Goal: Task Accomplishment & Management: Manage account settings

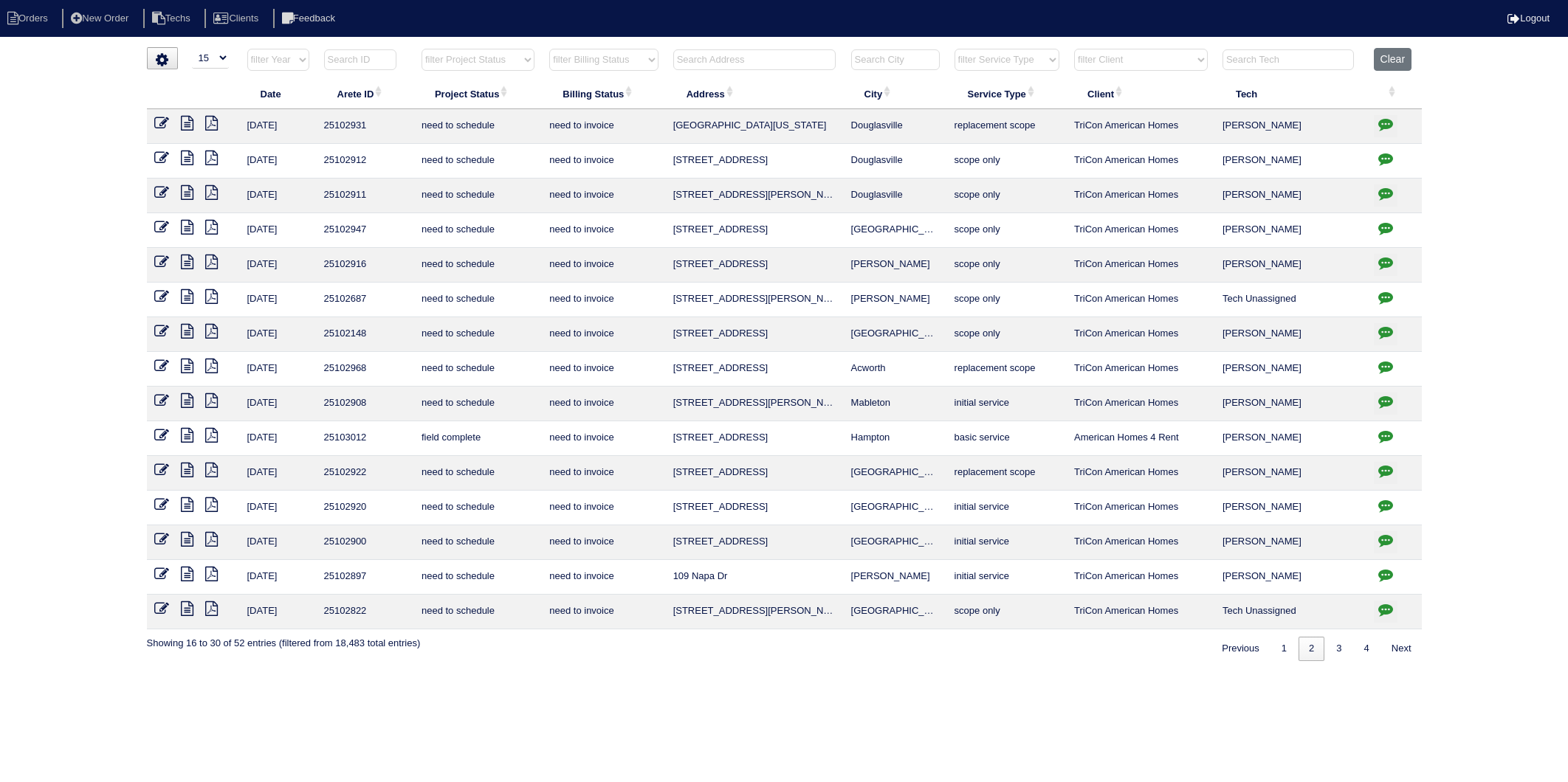
select select "15"
select select "need to invoice"
click at [1382, 63] on button "Clear" at bounding box center [1393, 59] width 38 height 23
select select
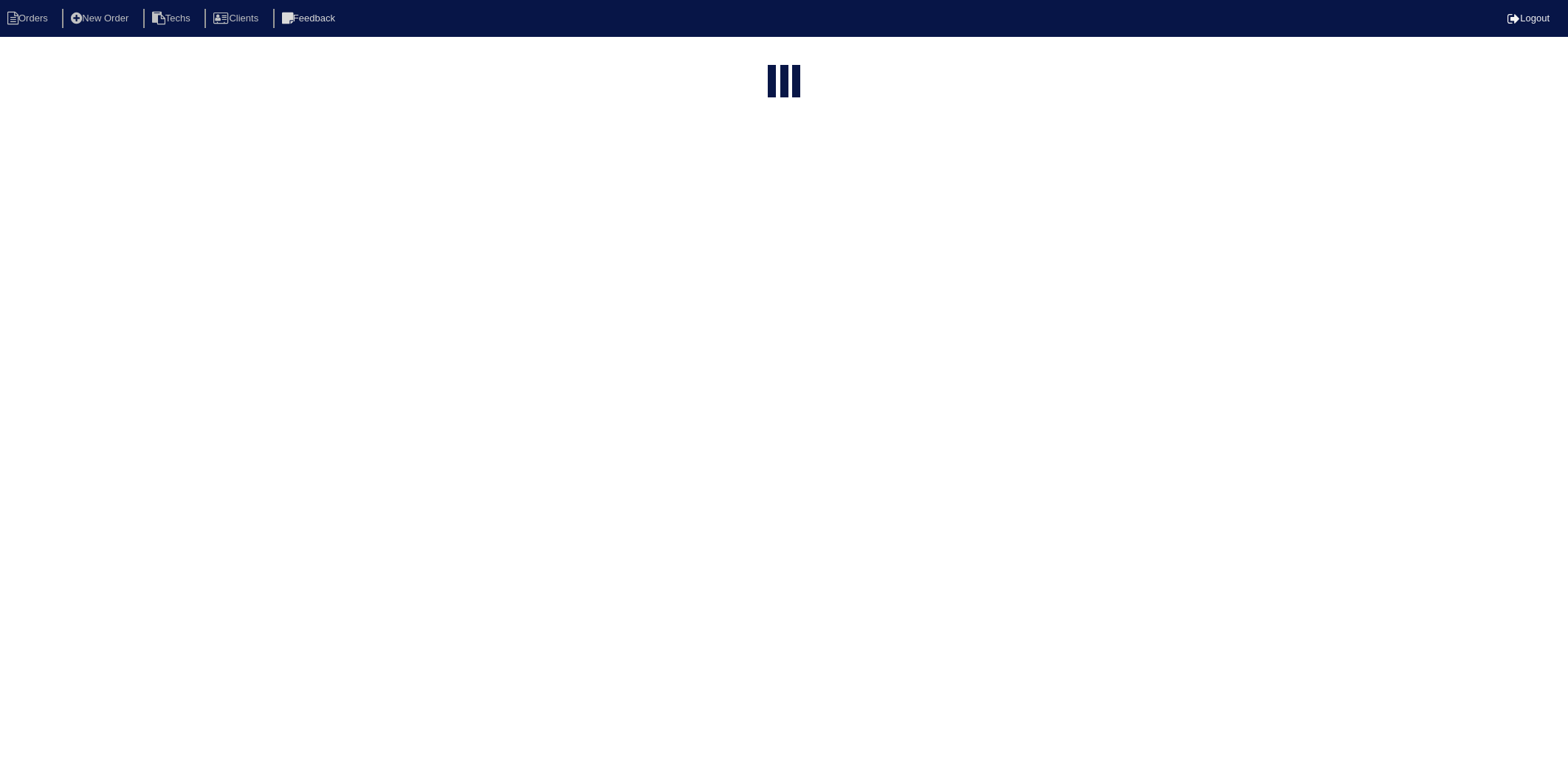
select select "15"
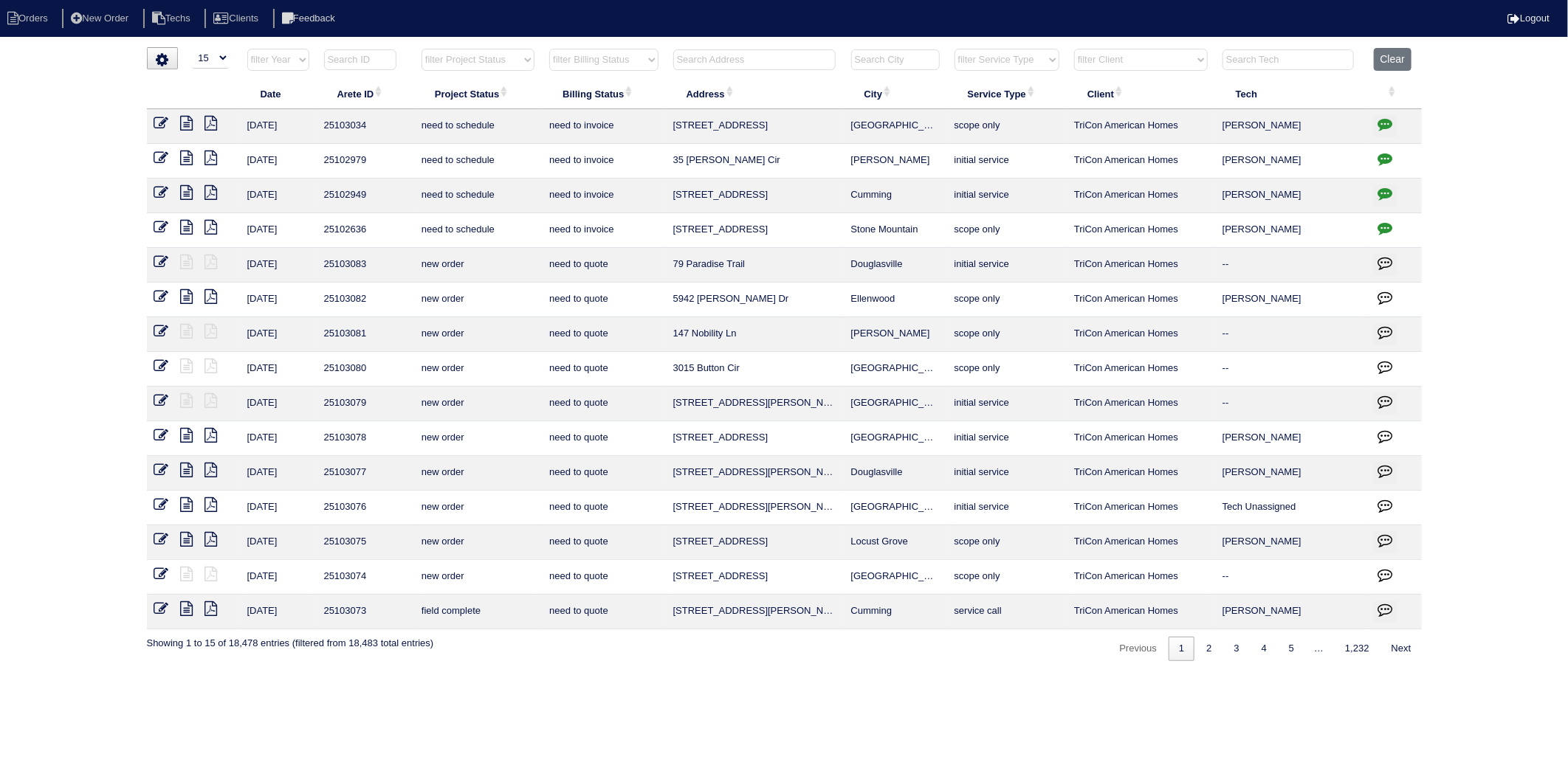
click at [706, 58] on input "text" at bounding box center [754, 59] width 162 height 21
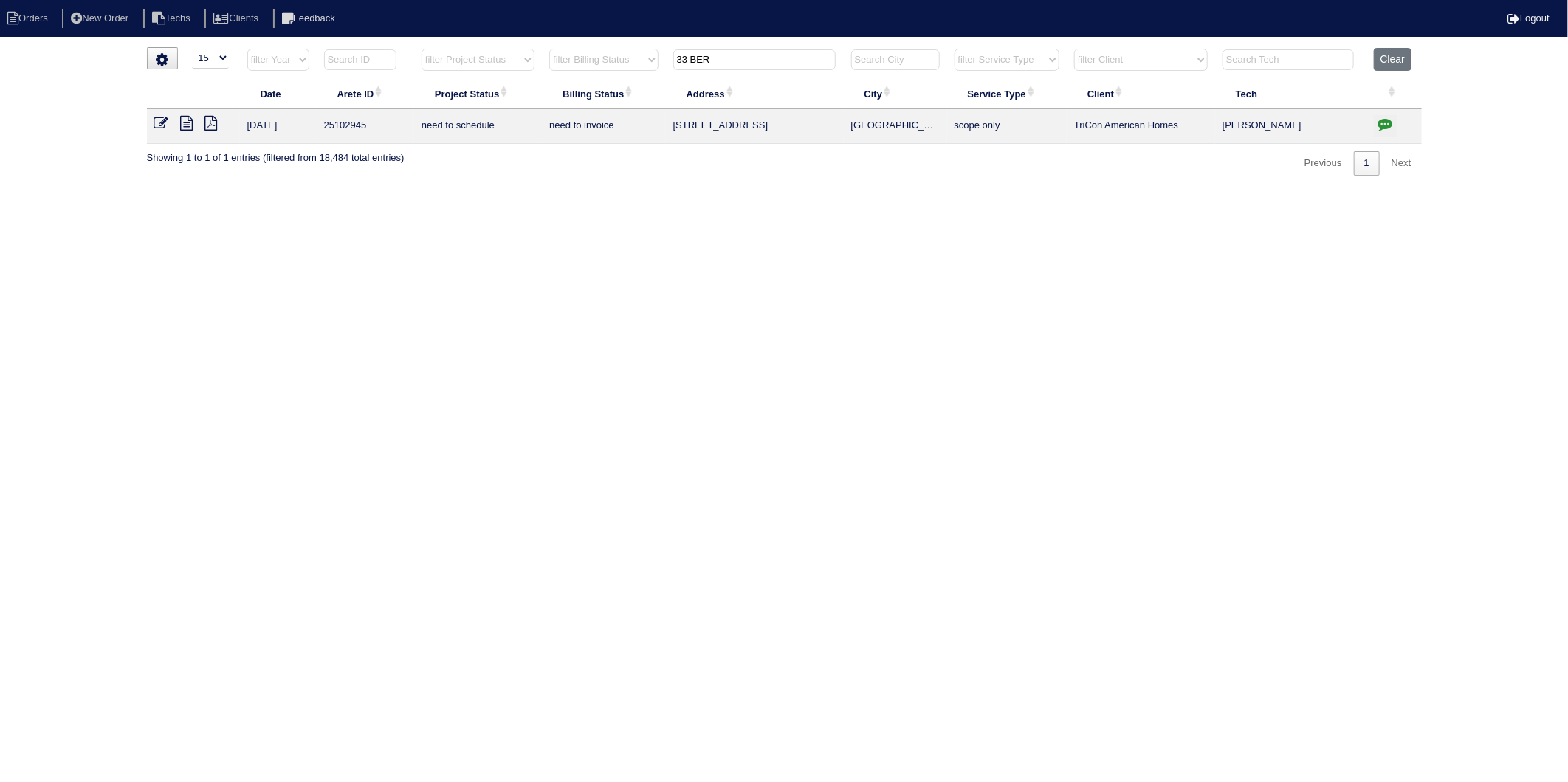
type input "33 BER"
click at [1383, 126] on icon "button" at bounding box center [1385, 123] width 15 height 15
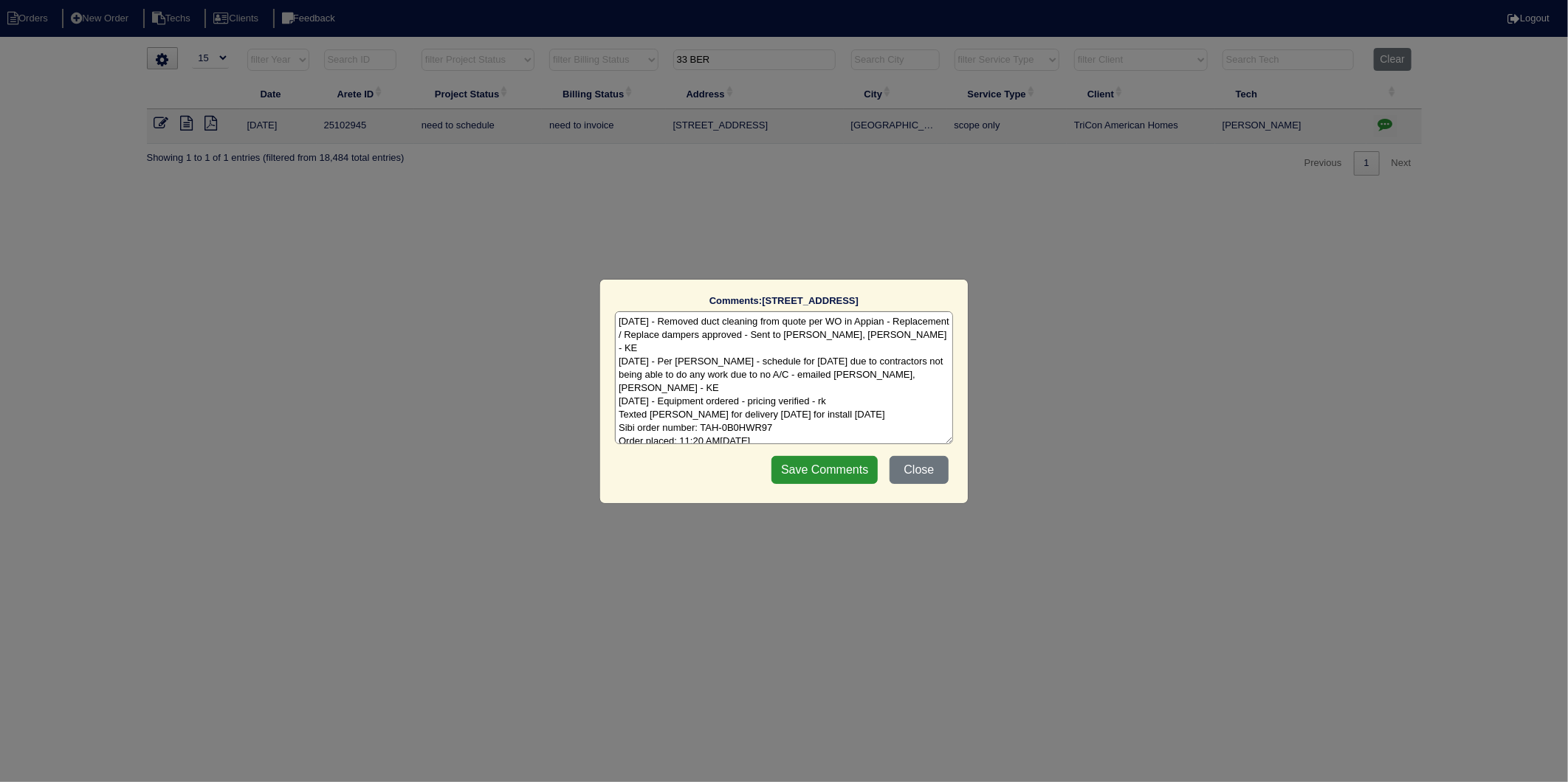
scroll to position [7, 0]
click at [817, 432] on textarea "[DATE] - Removed duct cleaning from quote per WO in Appian - Replacement / Repl…" at bounding box center [783, 378] width 338 height 133
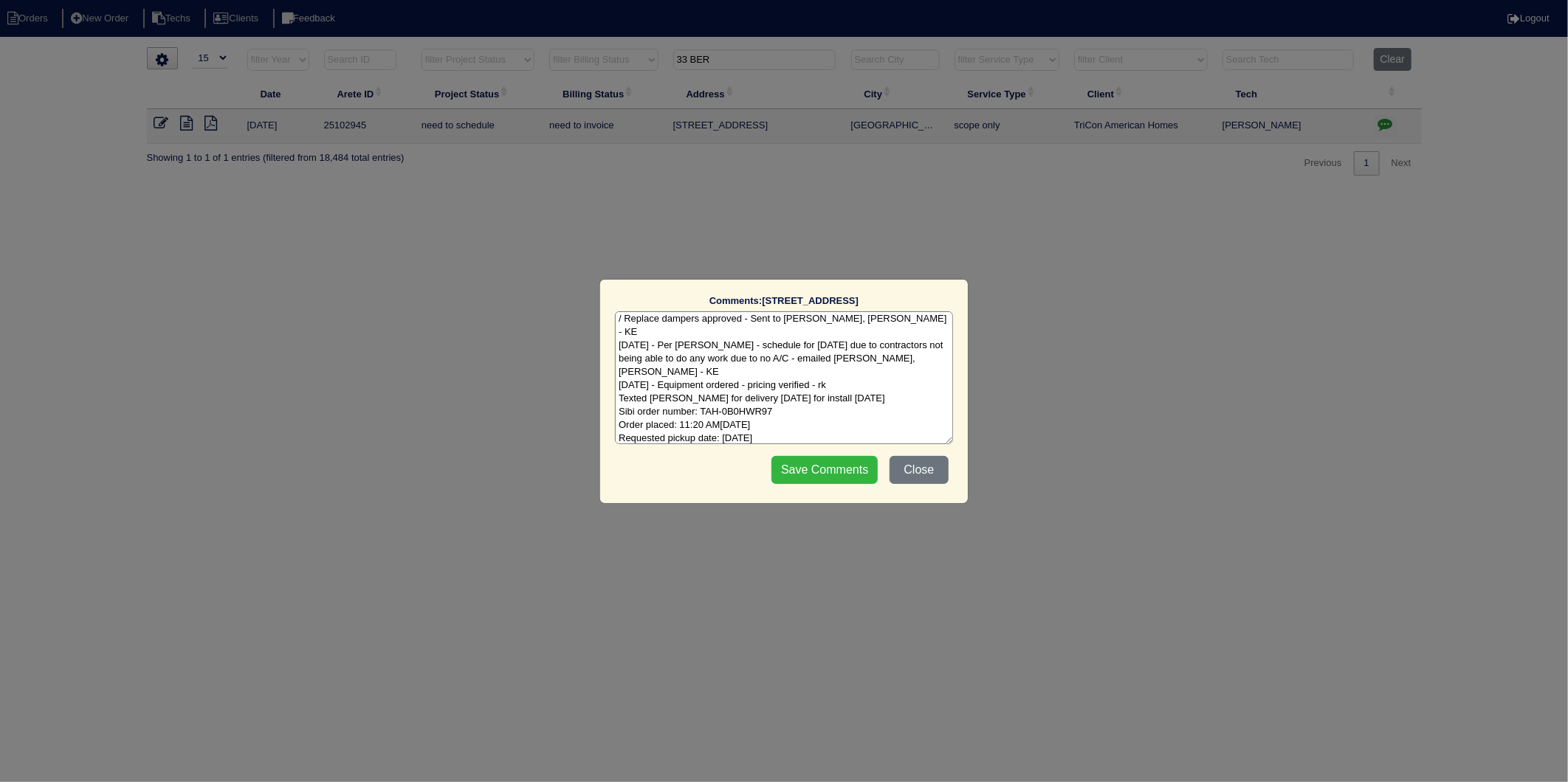
type textarea "[DATE] - Removed duct cleaning from quote per WO in Appian - Replacement / Repl…"
click at [832, 470] on input "Save Comments" at bounding box center [824, 469] width 106 height 28
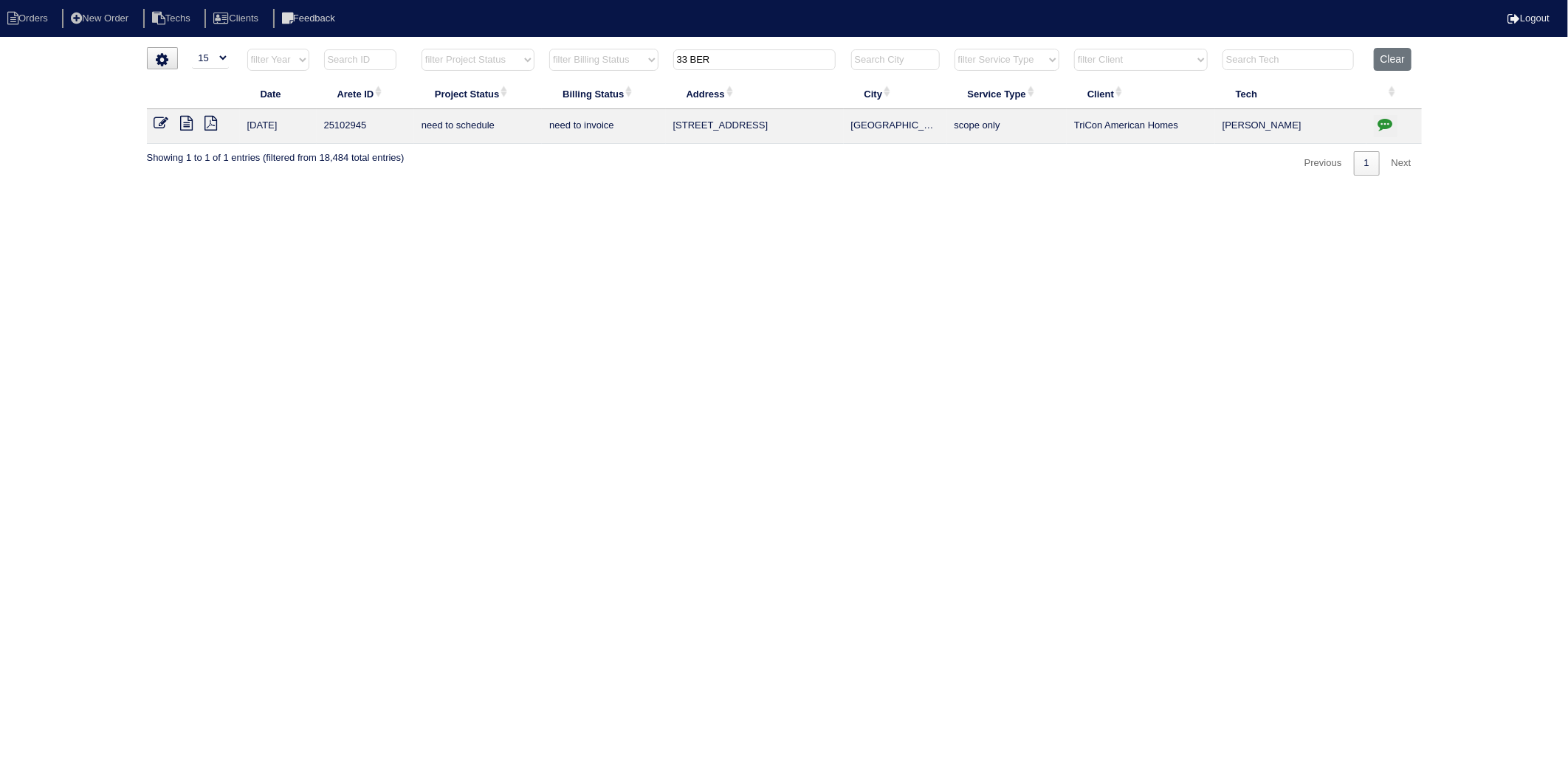
click at [523, 190] on html "Orders New Order Techs Clients Feedback Logout Orders New Order Users Clients M…" at bounding box center [784, 95] width 1568 height 190
click at [158, 127] on icon at bounding box center [162, 123] width 15 height 15
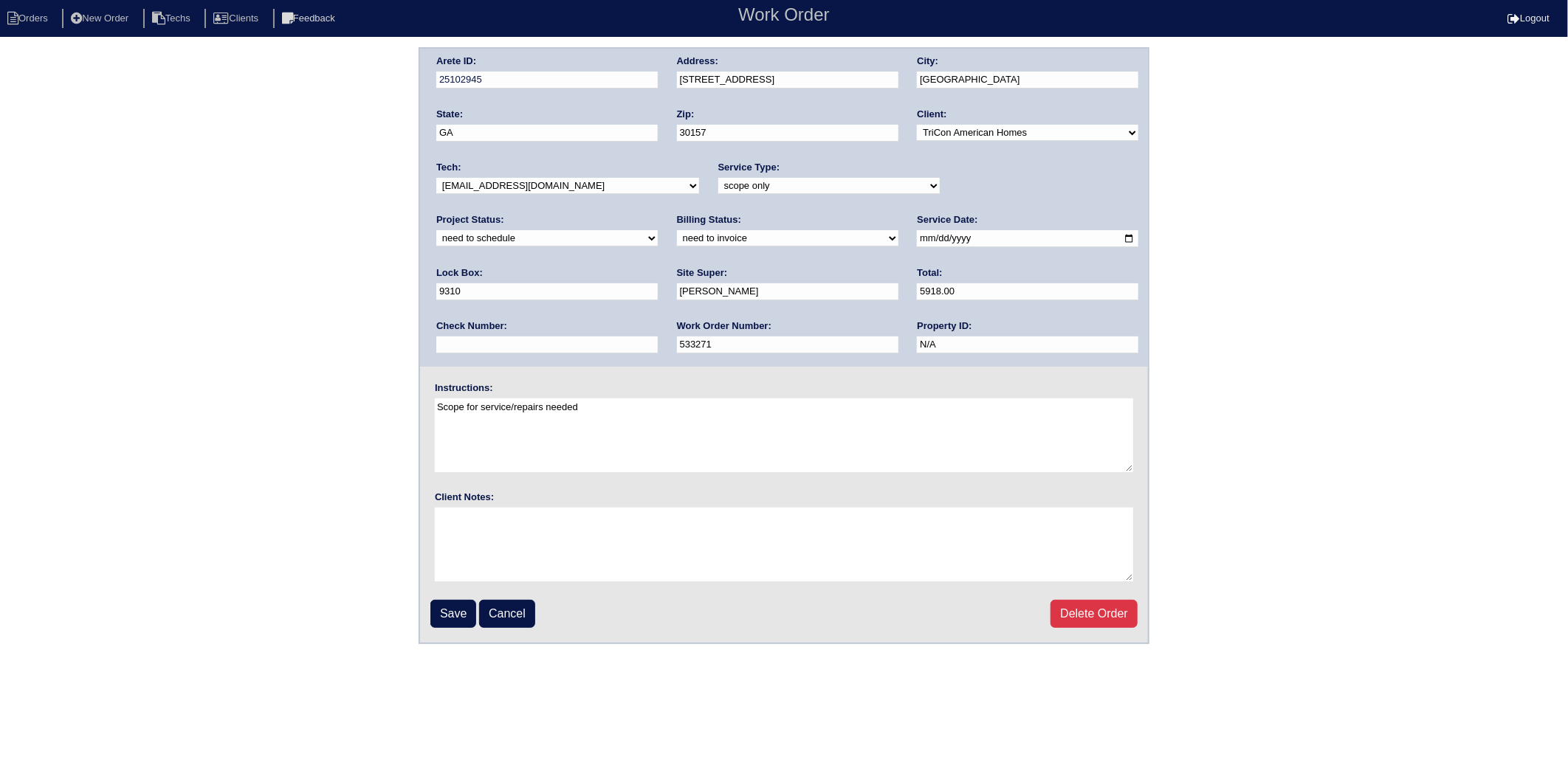
click at [658, 230] on select "new order assigned in progress field complete need to schedule admin review arc…" at bounding box center [547, 238] width 222 height 17
select select "completed"
click at [658, 230] on select "new order assigned in progress field complete need to schedule admin review arc…" at bounding box center [547, 238] width 222 height 17
click at [677, 239] on select "need to quote quoted need to invoice invoiced paid warranty purchase order need…" at bounding box center [788, 238] width 222 height 17
select select "invoiced"
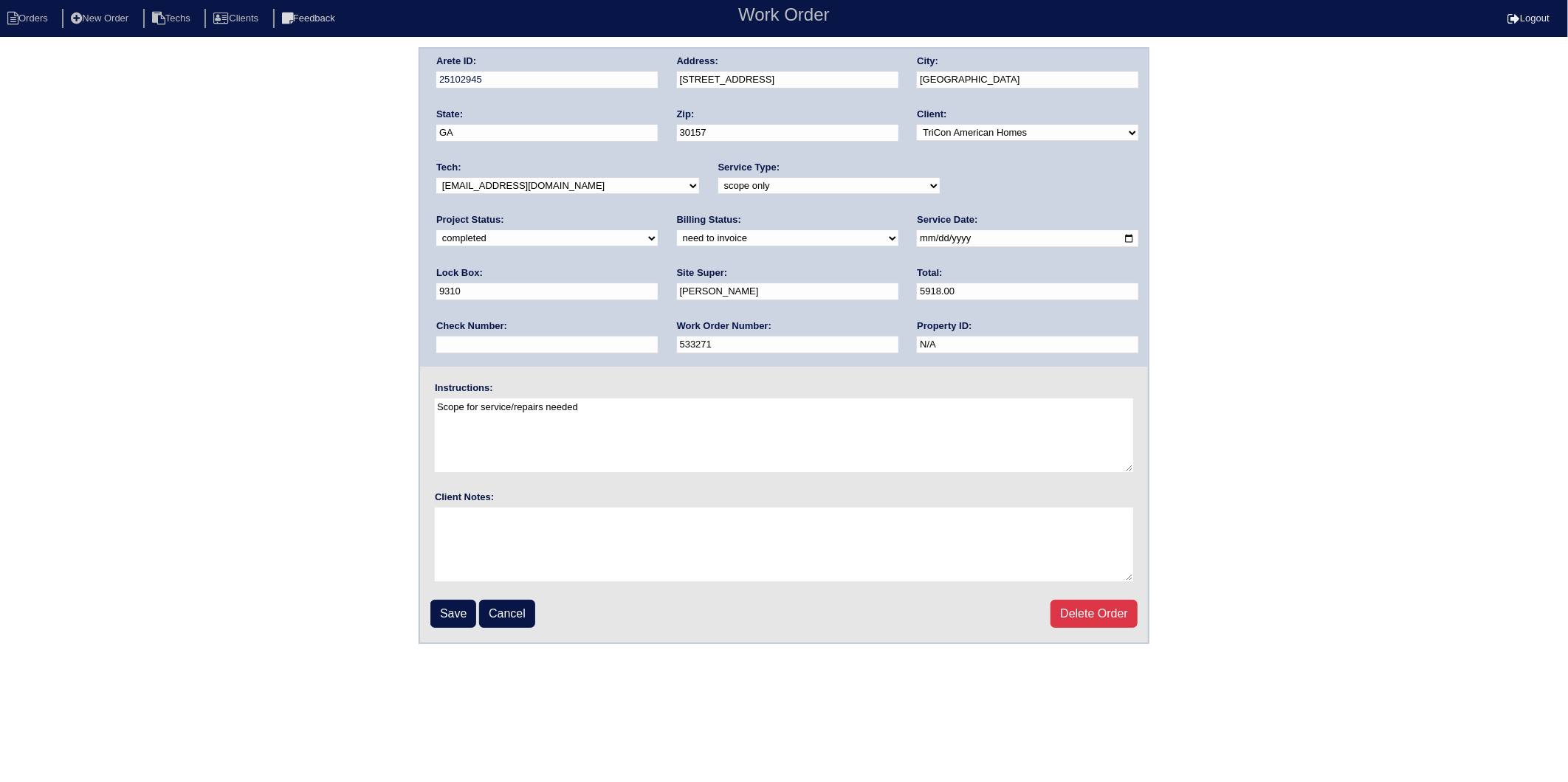
click at [677, 230] on select "need to quote quoted need to invoice invoiced paid warranty purchase order need…" at bounding box center [788, 238] width 222 height 17
drag, startPoint x: 451, startPoint y: 613, endPoint x: 70, endPoint y: 569, distance: 383.5
click at [430, 608] on input "Save" at bounding box center [453, 613] width 46 height 28
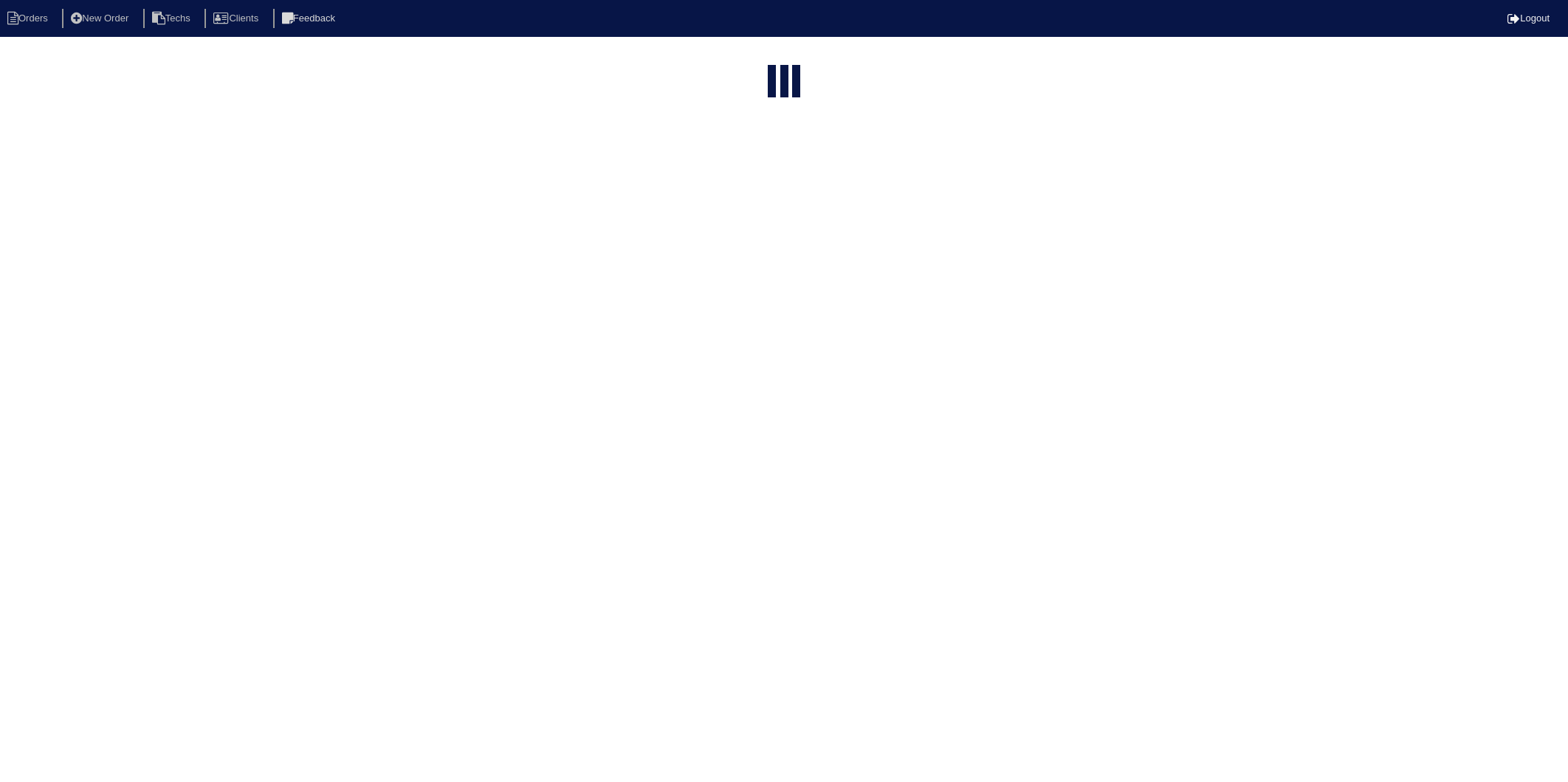
select select "15"
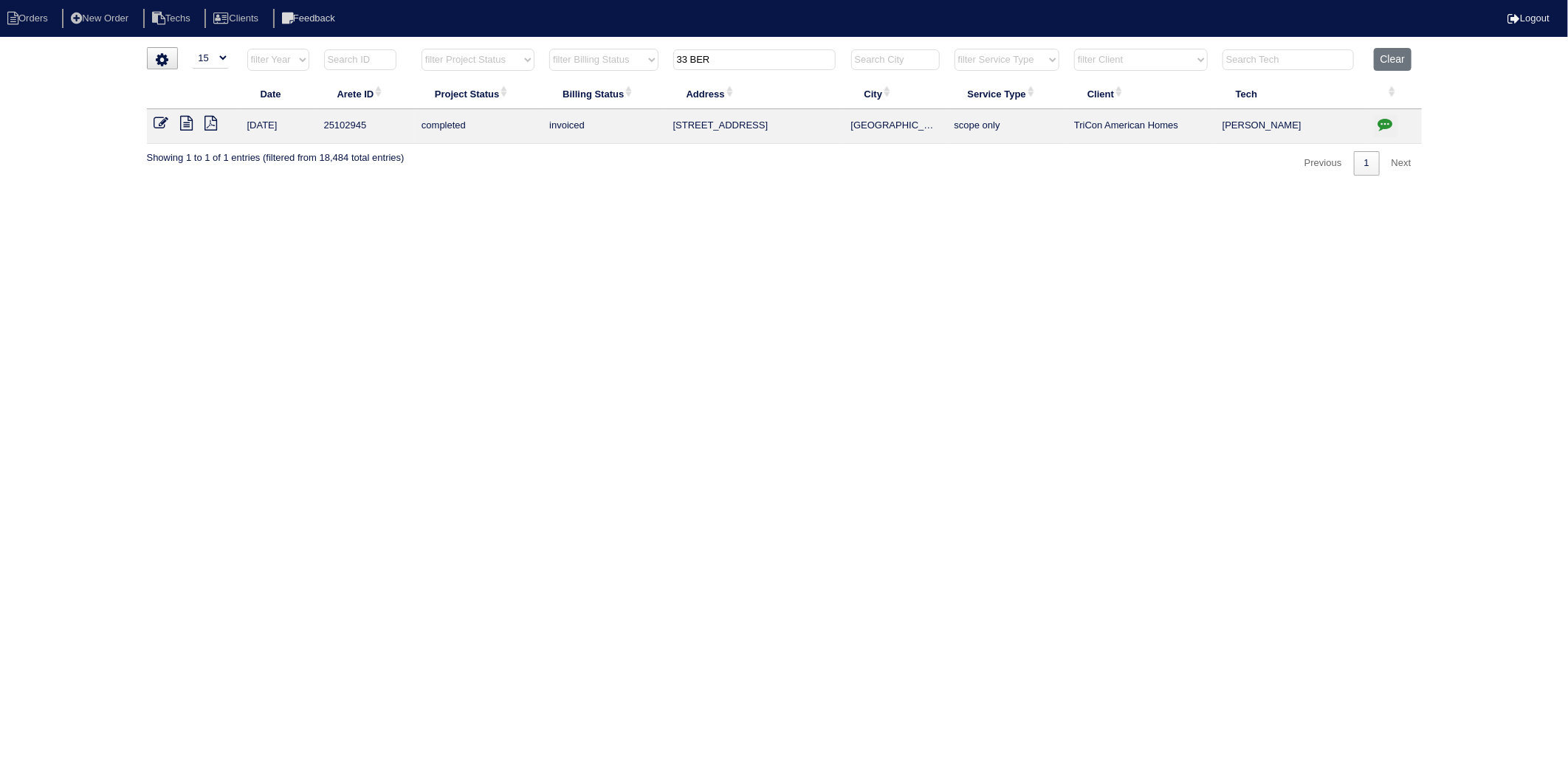
drag, startPoint x: 599, startPoint y: 355, endPoint x: 650, endPoint y: 230, distance: 135.0
click at [602, 190] on html "Orders New Order Techs Clients Feedback Logout Orders New Order Users Clients M…" at bounding box center [784, 95] width 1568 height 190
